Goal: Information Seeking & Learning: Learn about a topic

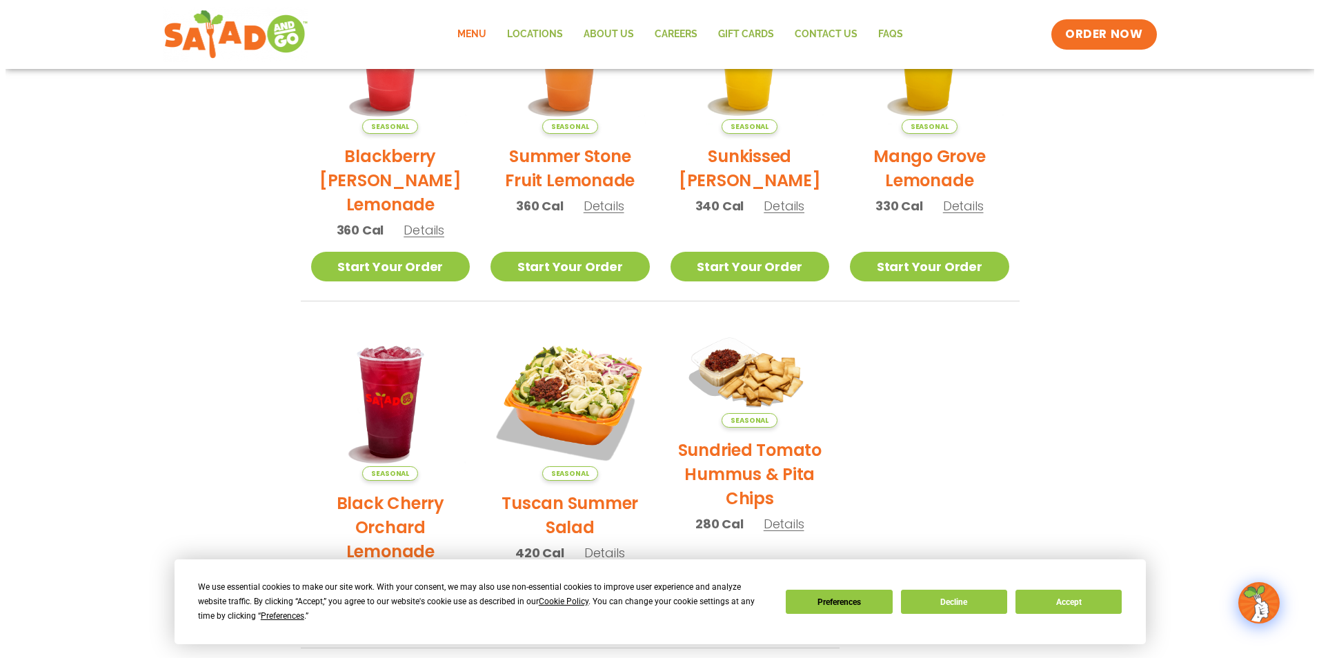
scroll to position [552, 0]
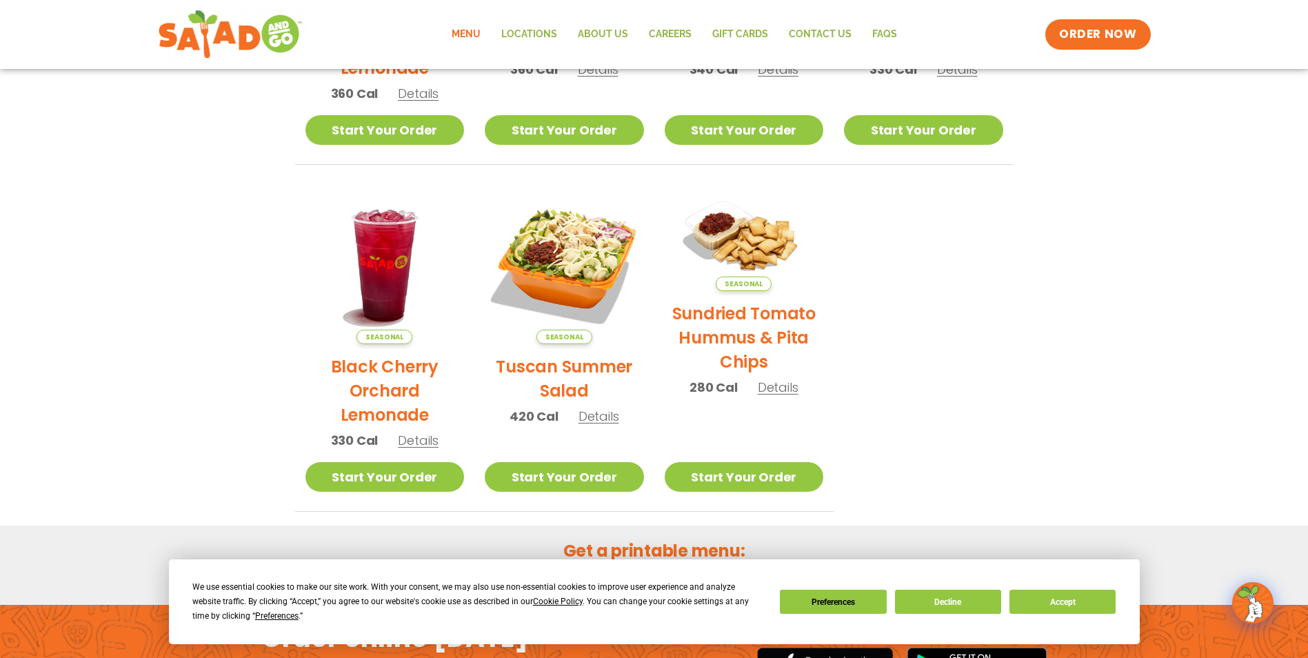
click at [580, 419] on span "Details" at bounding box center [599, 416] width 41 height 17
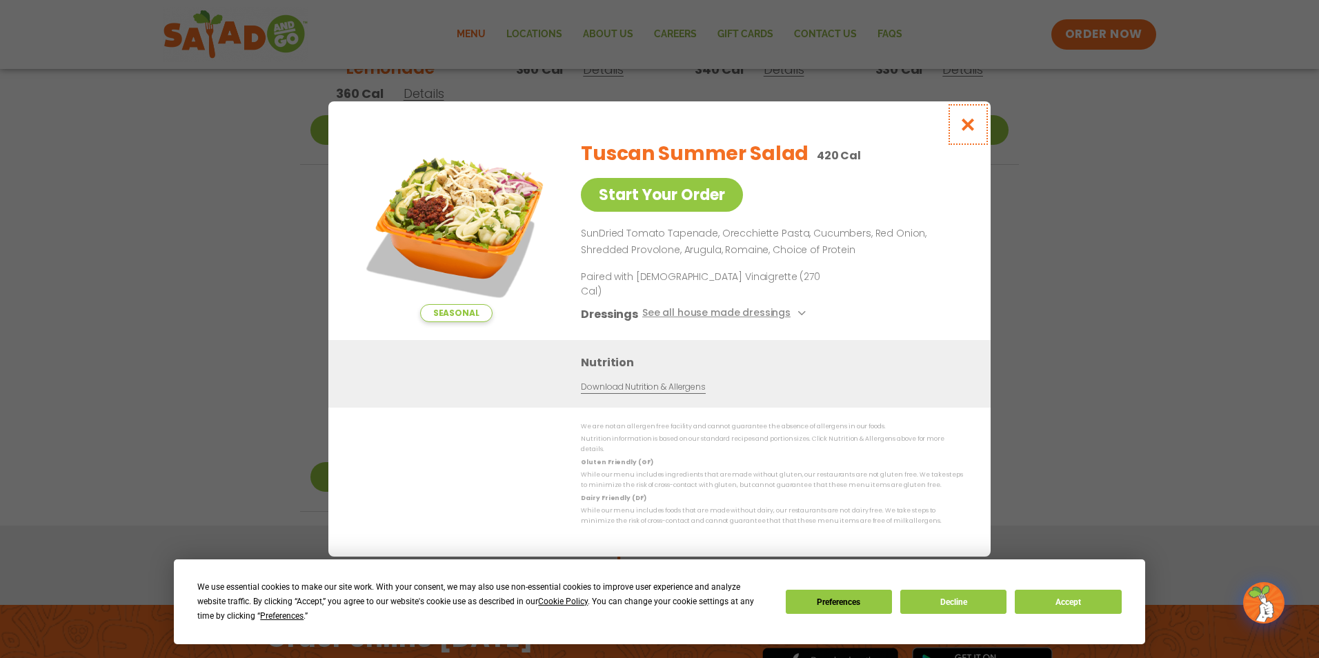
click at [970, 128] on button "Close modal" at bounding box center [967, 124] width 45 height 46
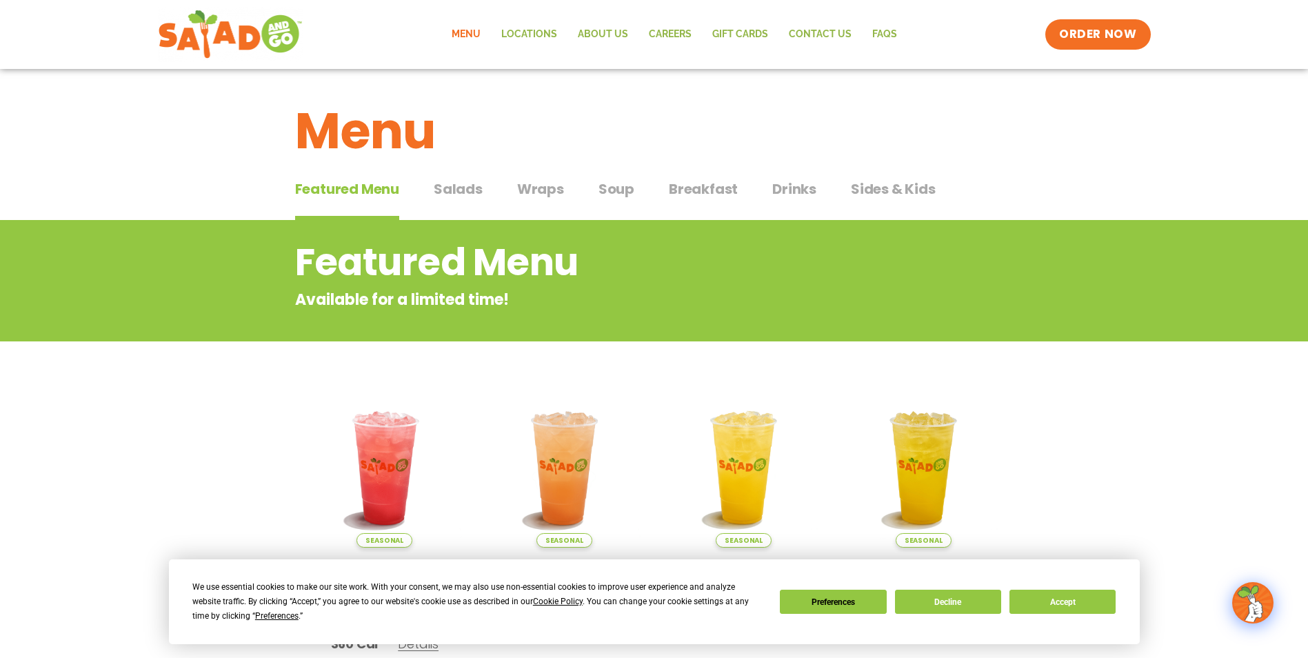
scroll to position [0, 0]
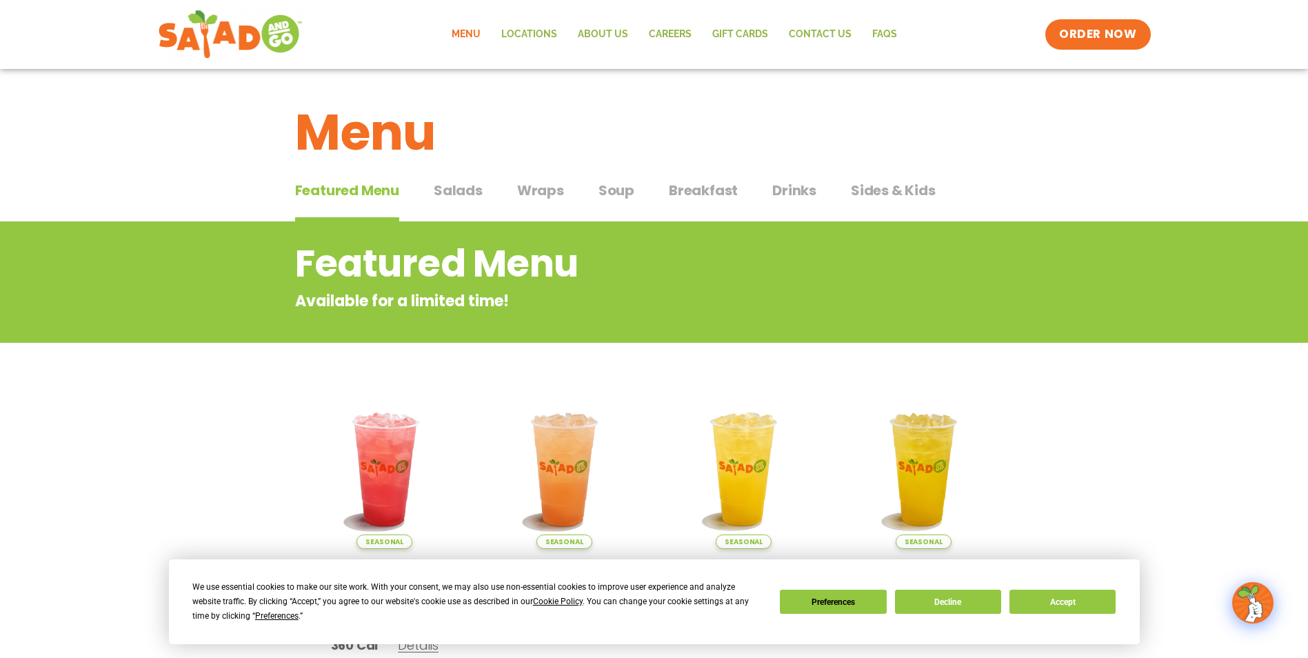
click at [466, 195] on span "Salads" at bounding box center [458, 190] width 49 height 21
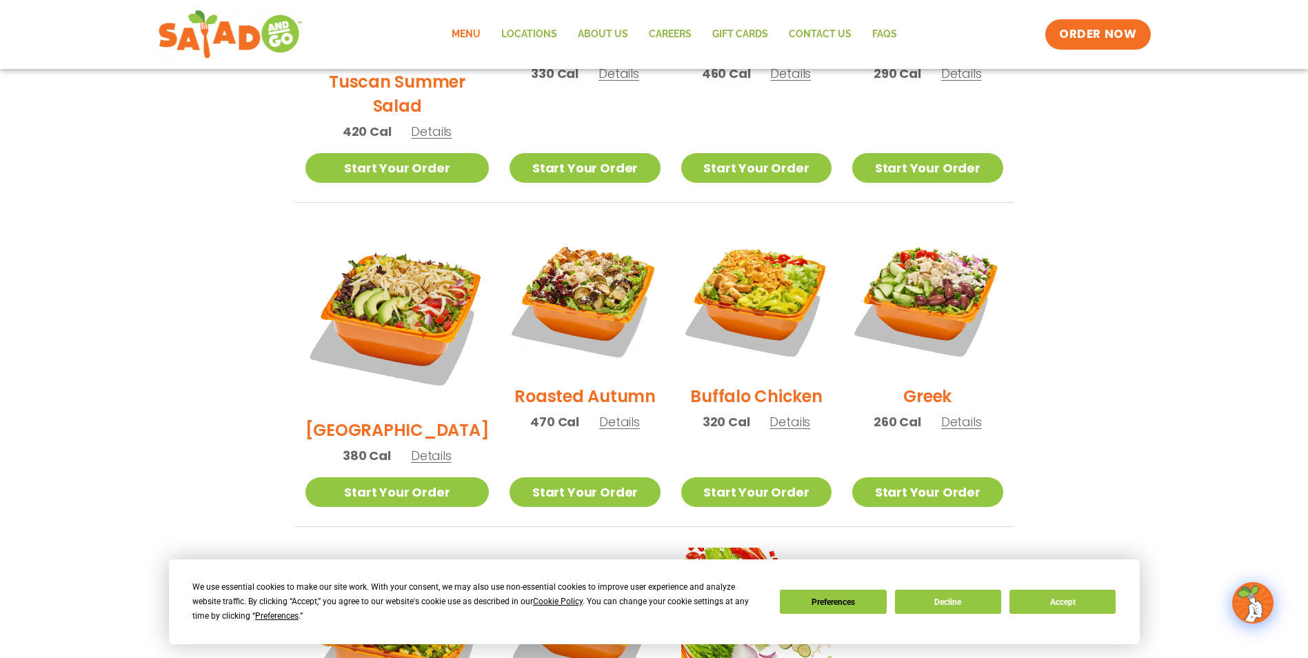
scroll to position [828, 0]
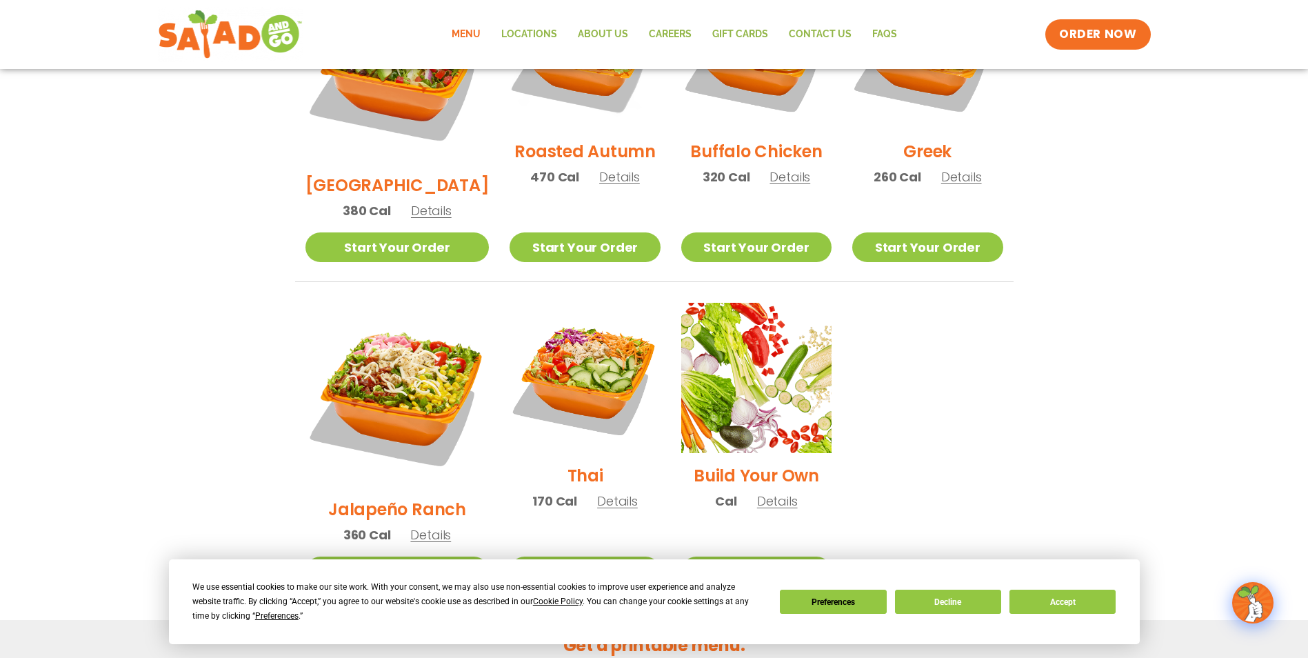
click at [597, 492] on span "Details" at bounding box center [617, 500] width 41 height 17
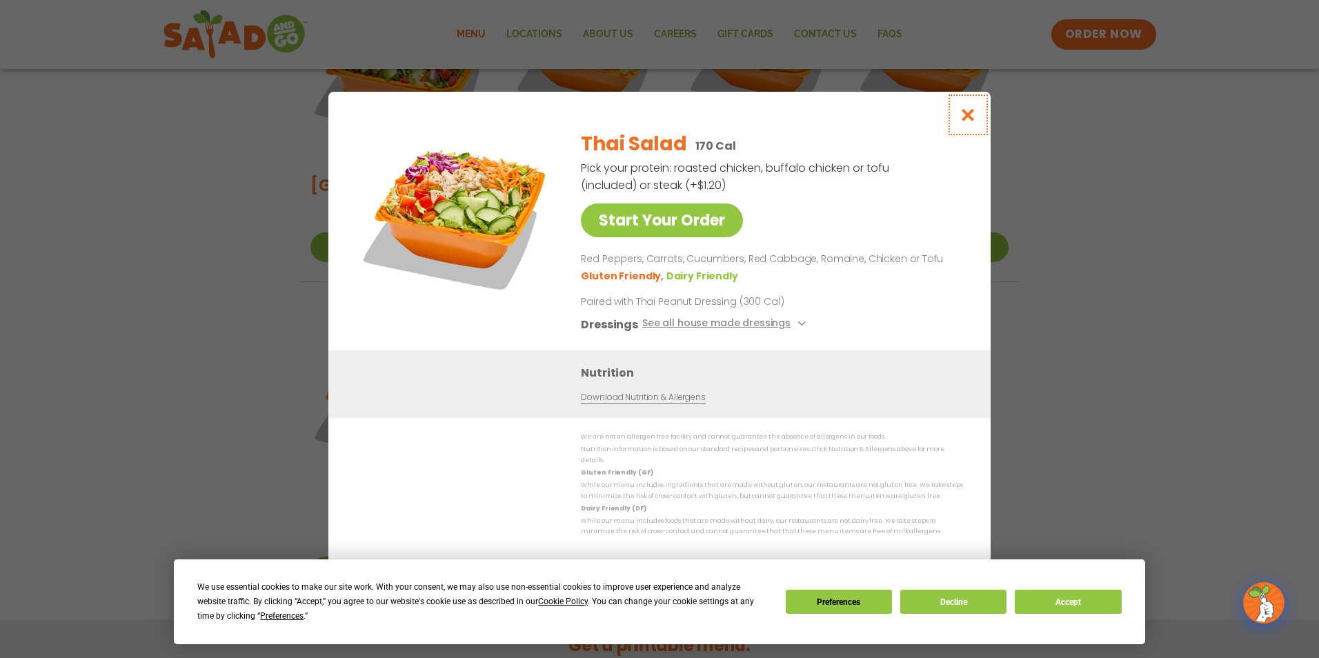
click at [976, 113] on icon "Close modal" at bounding box center [967, 115] width 17 height 14
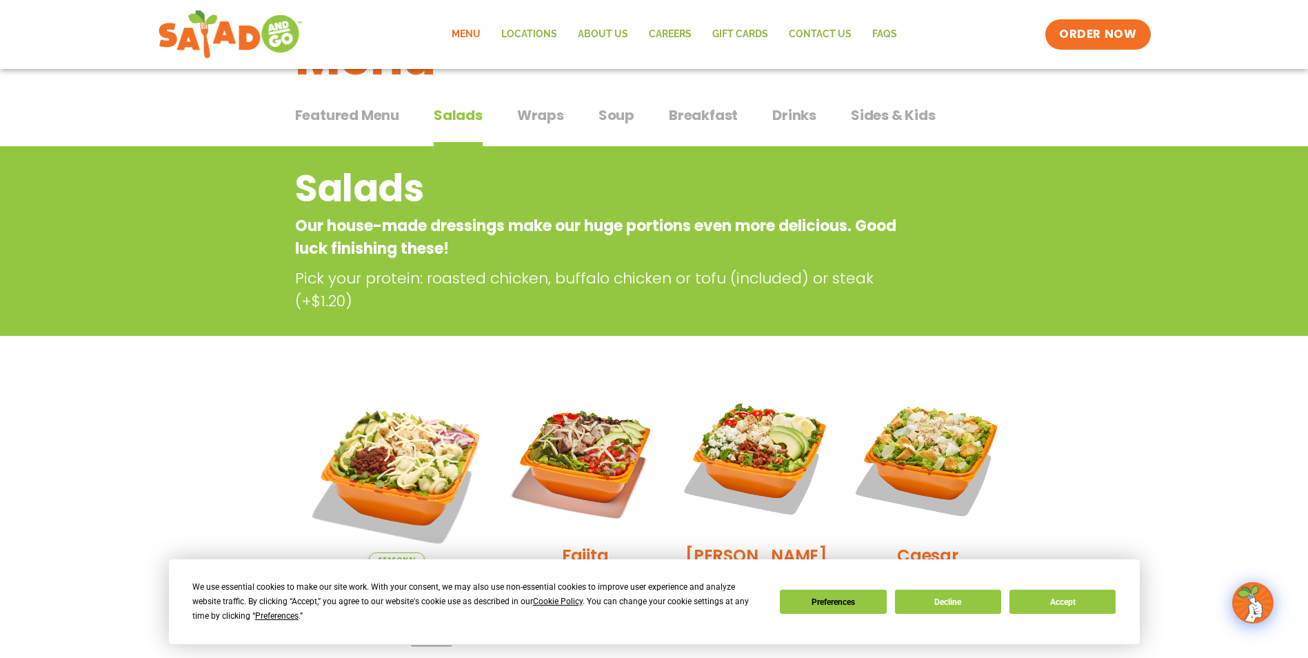
scroll to position [0, 0]
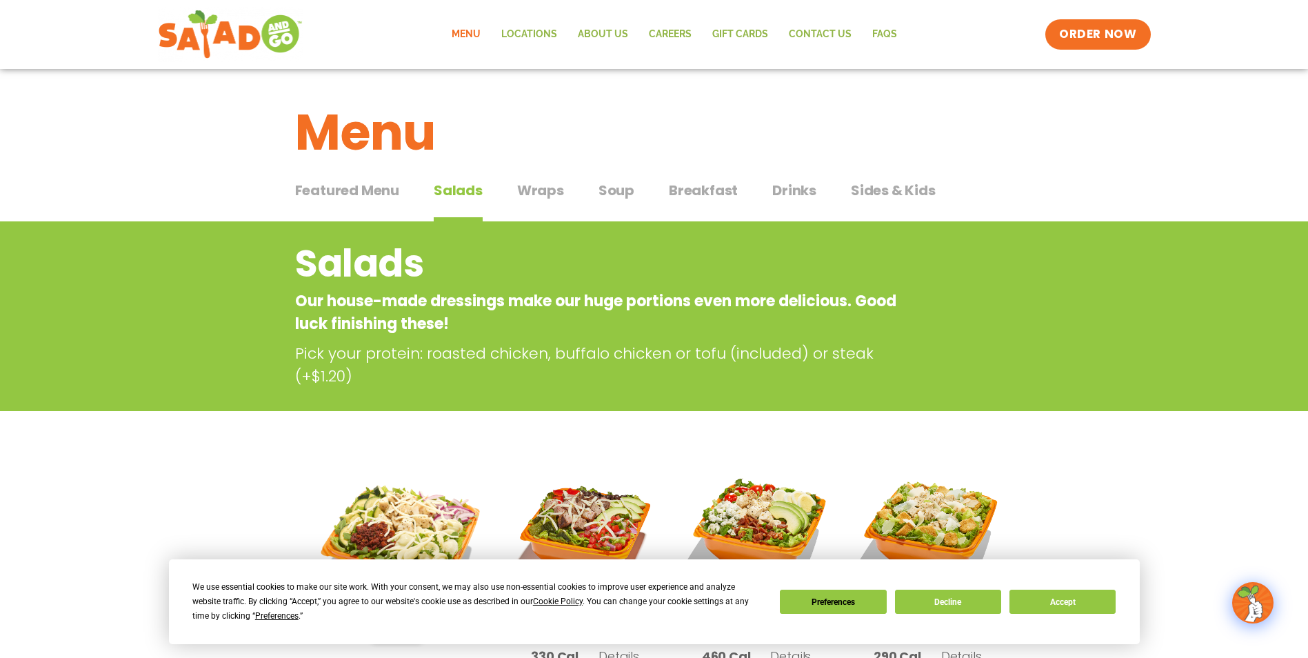
click at [546, 179] on div "Featured Menu Featured Menu Salads Salads Wraps Wraps Soup Soup Breakfast Break…" at bounding box center [654, 198] width 719 height 47
click at [545, 185] on span "Wraps" at bounding box center [540, 190] width 47 height 21
